Goal: Understand site structure: Grasp the organization and layout of the website

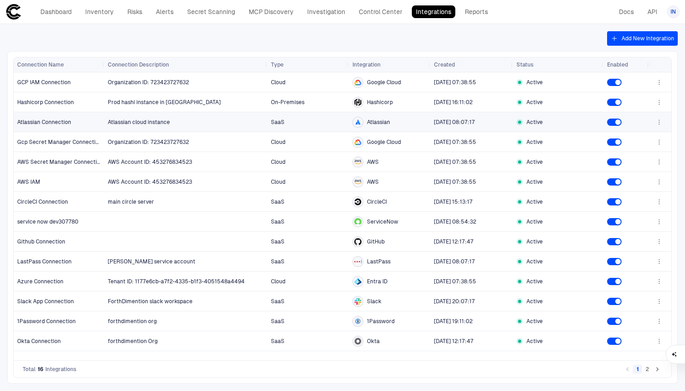
click at [316, 130] on span "SaaS" at bounding box center [308, 122] width 74 height 18
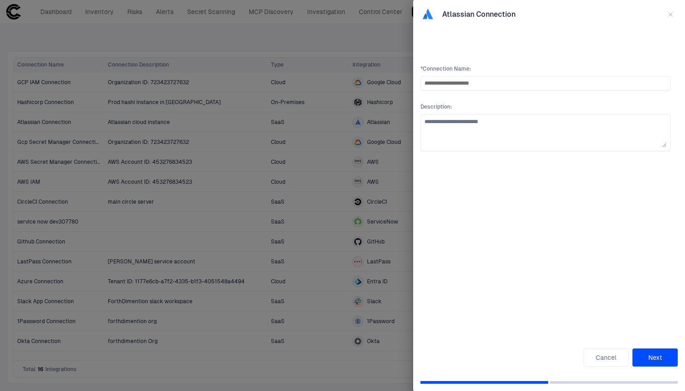
click at [316, 130] on div at bounding box center [342, 195] width 685 height 391
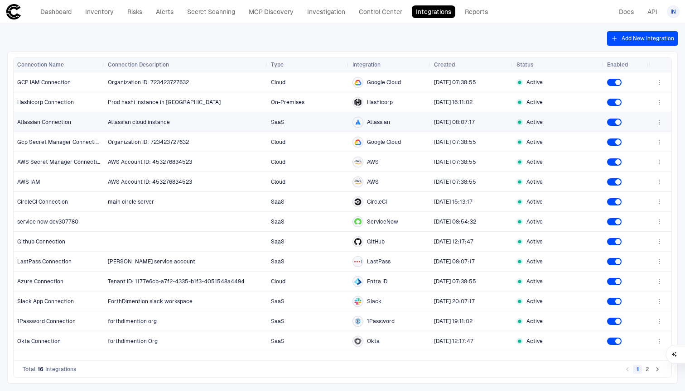
click at [316, 130] on span "SaaS" at bounding box center [308, 122] width 74 height 18
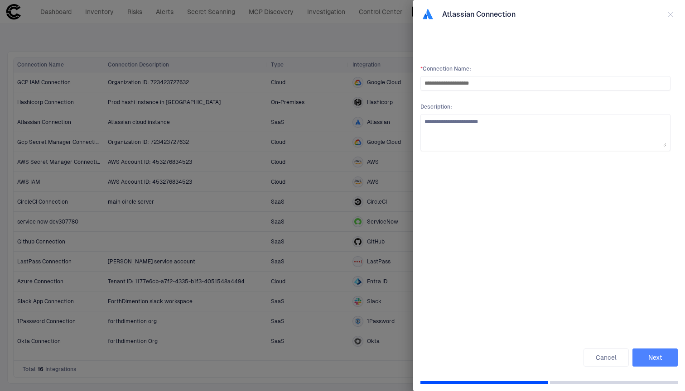
click at [638, 352] on button "Next" at bounding box center [654, 358] width 45 height 18
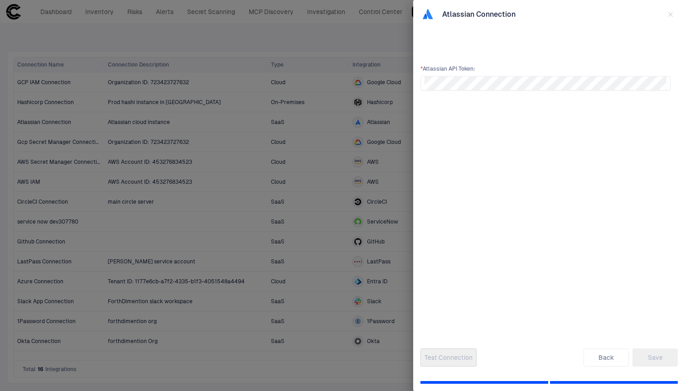
click at [365, 199] on div at bounding box center [342, 195] width 685 height 391
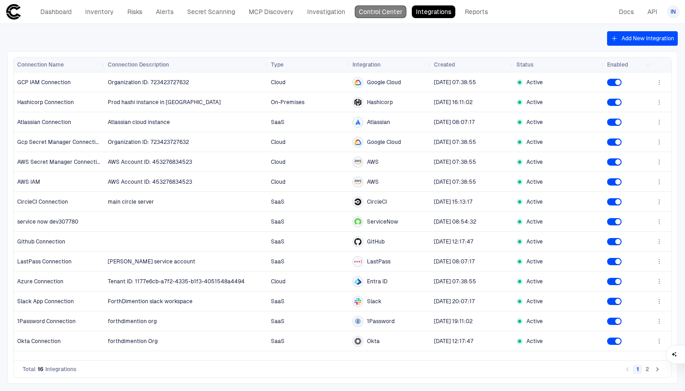
click at [375, 9] on link "Control Center" at bounding box center [381, 11] width 52 height 13
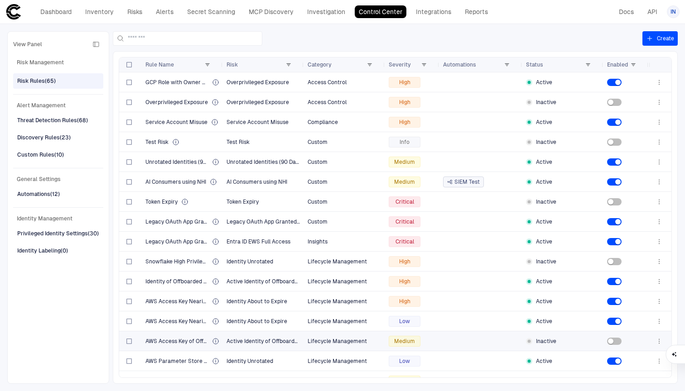
click at [39, 106] on span "Alert Management" at bounding box center [58, 105] width 90 height 11
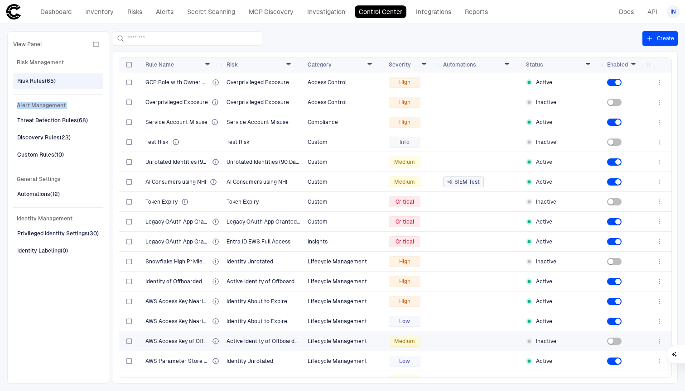
click at [39, 106] on span "Alert Management" at bounding box center [58, 105] width 90 height 11
click at [16, 106] on span "Alert Management" at bounding box center [58, 105] width 90 height 11
click at [22, 106] on span "Alert Management" at bounding box center [58, 105] width 90 height 11
drag, startPoint x: 17, startPoint y: 106, endPoint x: 68, endPoint y: 110, distance: 51.3
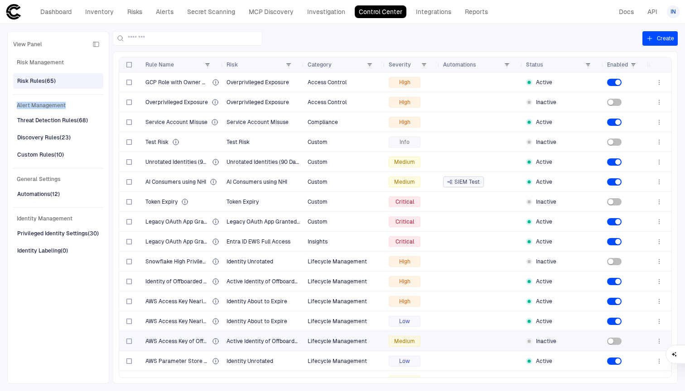
click at [68, 110] on span "Alert Management" at bounding box center [58, 105] width 90 height 11
copy span "Alert Management"
click at [34, 215] on span "Identity Management" at bounding box center [58, 218] width 90 height 11
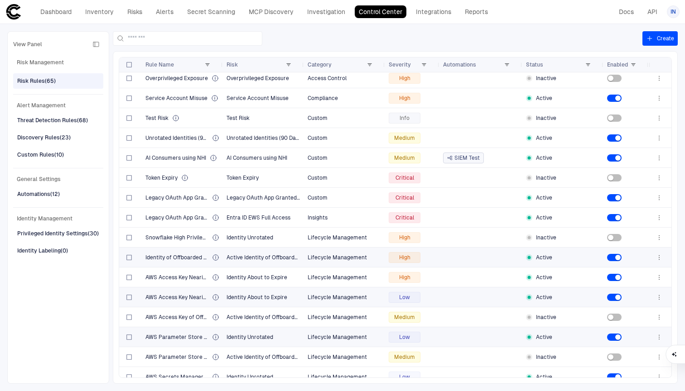
scroll to position [24, 0]
click at [322, 314] on span "Lifecycle Management" at bounding box center [336, 317] width 59 height 6
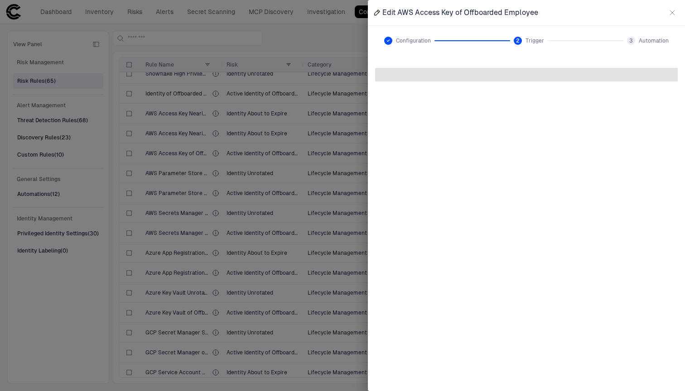
scroll to position [188, 0]
click at [322, 314] on div at bounding box center [342, 195] width 685 height 391
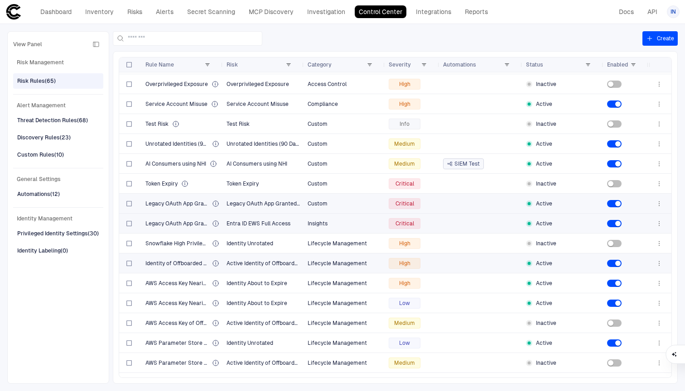
scroll to position [18, 0]
click at [305, 226] on div "Insights" at bounding box center [344, 223] width 81 height 19
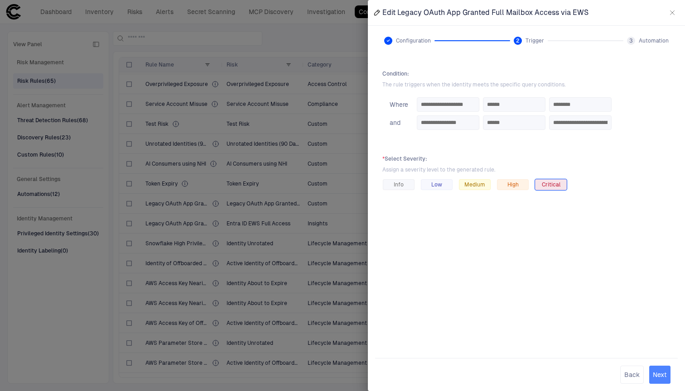
click at [665, 376] on button "Next" at bounding box center [659, 375] width 21 height 18
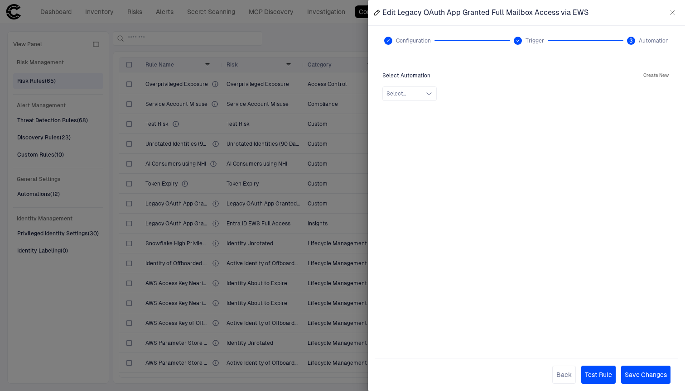
drag, startPoint x: 603, startPoint y: 379, endPoint x: 592, endPoint y: 286, distance: 94.4
click at [592, 286] on form "Select Automation Create New Select... Back Test Rule Save Changes" at bounding box center [526, 227] width 302 height 328
click at [558, 378] on button "Back" at bounding box center [564, 375] width 24 height 18
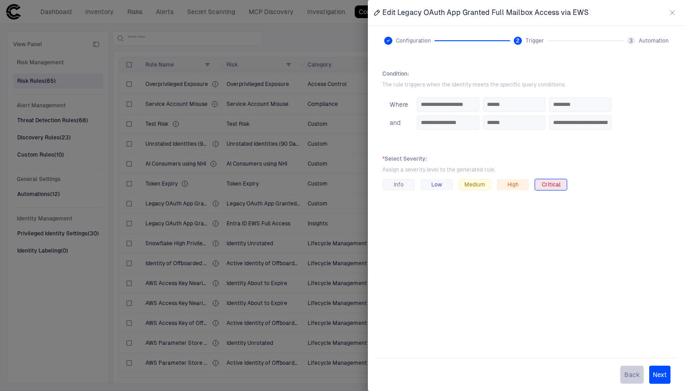
click at [630, 375] on button "Back" at bounding box center [632, 375] width 24 height 18
